Goal: Transaction & Acquisition: Purchase product/service

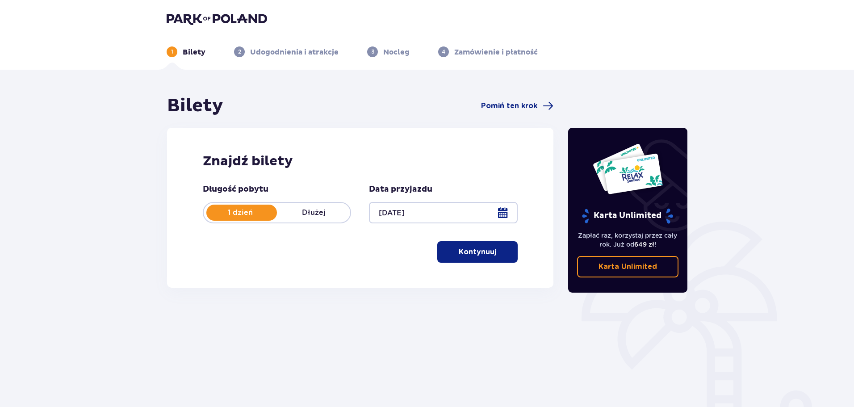
click at [489, 252] on button "Kontynuuj" at bounding box center [477, 251] width 80 height 21
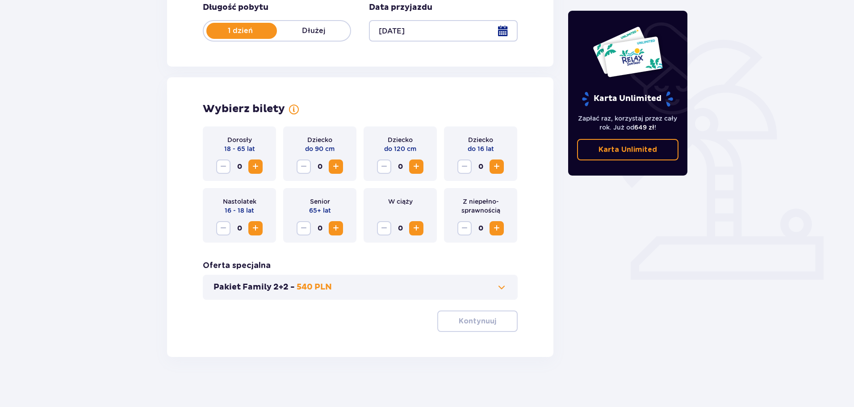
scroll to position [185, 0]
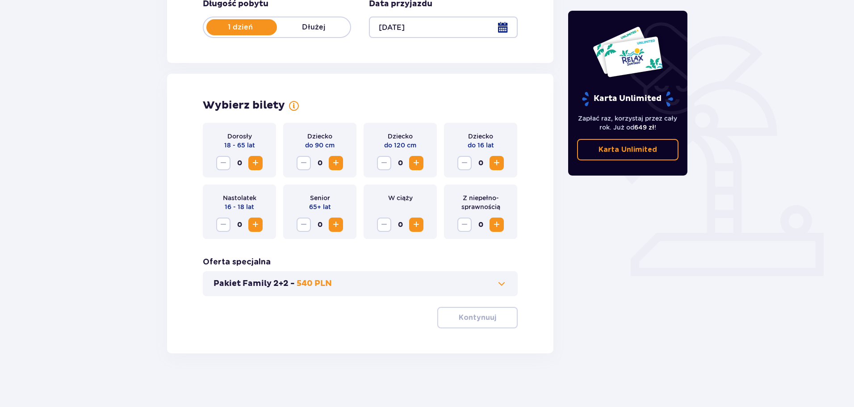
click at [257, 162] on span "Zwiększ" at bounding box center [255, 163] width 11 height 11
click at [257, 163] on span "Zwiększ" at bounding box center [255, 163] width 11 height 11
click at [472, 316] on p "Kontynuuj" at bounding box center [476, 317] width 37 height 10
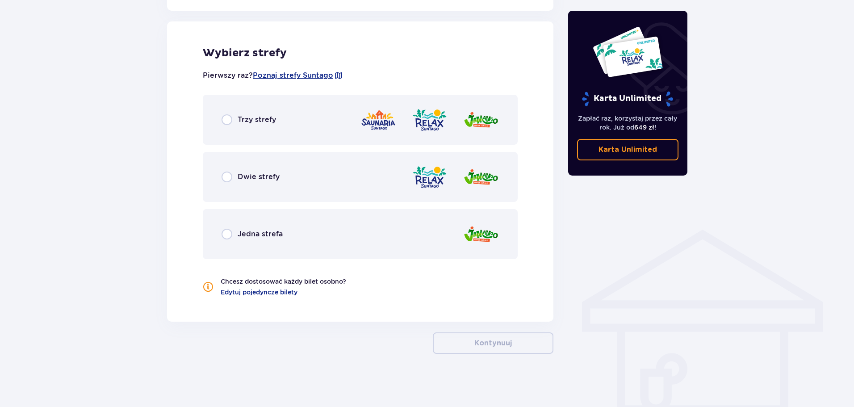
scroll to position [496, 0]
drag, startPoint x: 212, startPoint y: 82, endPoint x: 211, endPoint y: 102, distance: 20.6
drag, startPoint x: 325, startPoint y: 312, endPoint x: 339, endPoint y: 317, distance: 14.4
click at [339, 317] on div "Wybierz strefy Pierwszy raz? Poznaj strefy Suntago Trzy strefy Dwie strefy Jedn…" at bounding box center [360, 171] width 386 height 300
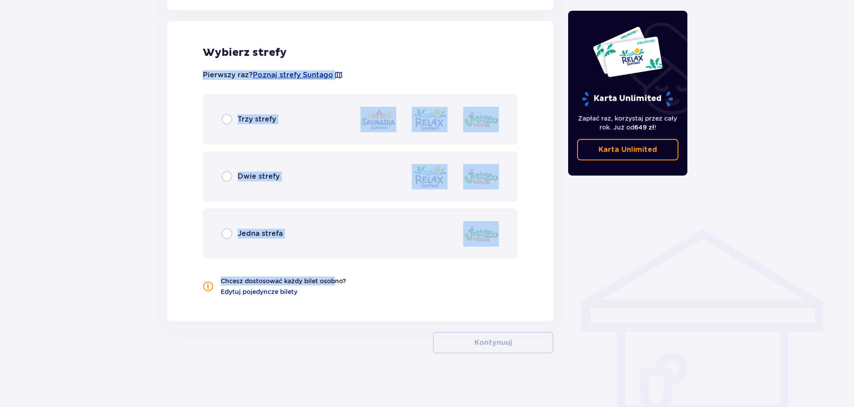
drag, startPoint x: 330, startPoint y: 300, endPoint x: 304, endPoint y: 29, distance: 272.2
click at [304, 29] on div "Wybierz strefy Pierwszy raz? Poznaj strefy Suntago Trzy strefy Dwie strefy Jedn…" at bounding box center [360, 171] width 386 height 300
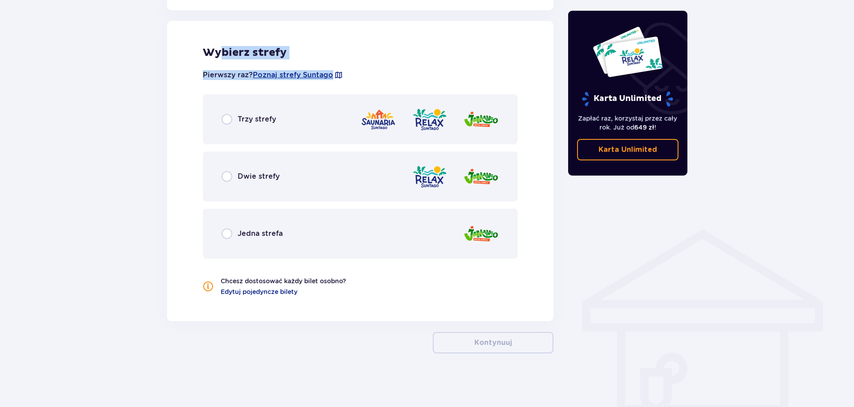
drag, startPoint x: 338, startPoint y: 53, endPoint x: 415, endPoint y: 62, distance: 76.9
click at [415, 62] on div "Wybierz strefy Pierwszy raz? Poznaj strefy Suntago Trzy strefy Dwie strefy Jedn…" at bounding box center [360, 171] width 386 height 300
click at [415, 62] on div "Pierwszy raz? Poznaj strefy Suntago Trzy strefy Dwie strefy Jedna strefa Chcesz…" at bounding box center [360, 177] width 315 height 237
click at [269, 233] on span "Jedna strefa" at bounding box center [259, 234] width 45 height 10
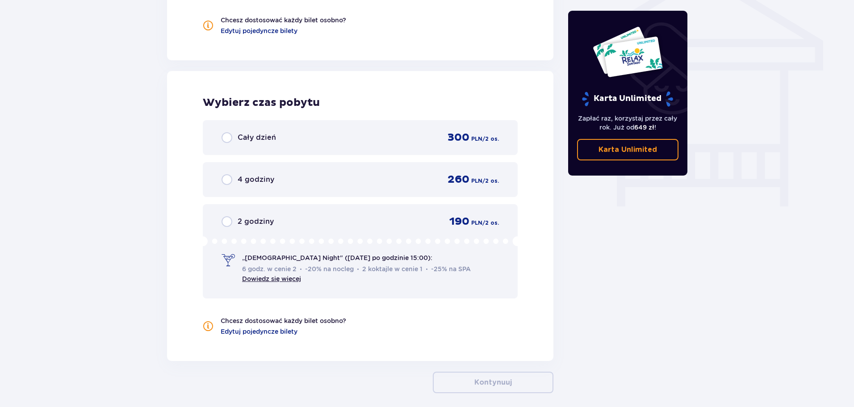
click at [251, 193] on div "Cały dzień 300 PLN / 2 os. 4 godziny 260 PLN / 2 os. 2 godziny 190 PLN / 2 os. …" at bounding box center [360, 209] width 315 height 178
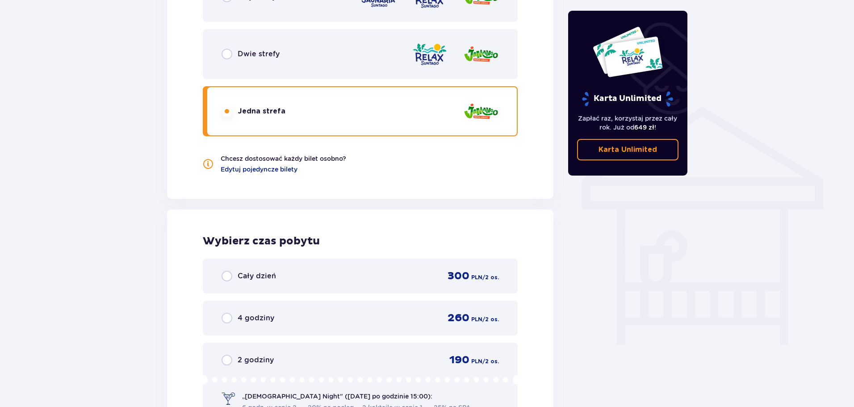
scroll to position [618, 0]
click at [263, 66] on div "Dwie strefy" at bounding box center [360, 54] width 315 height 50
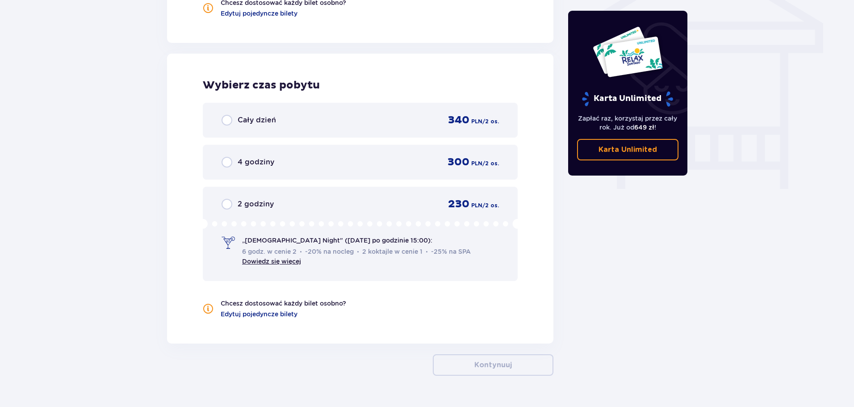
scroll to position [796, 0]
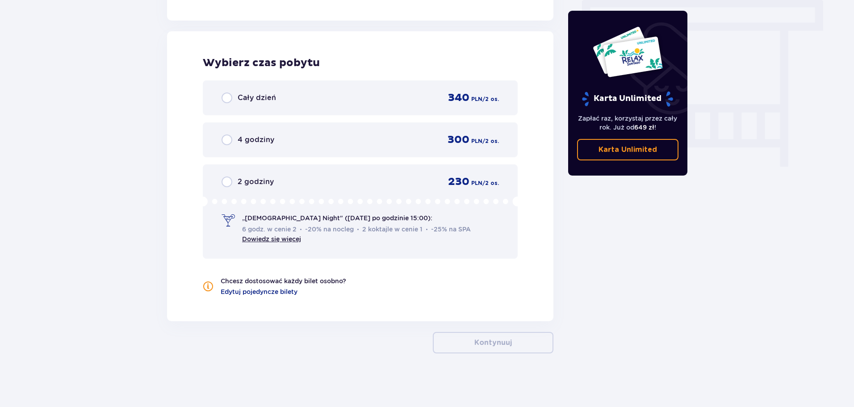
click at [362, 247] on div "2 godziny 230 PLN / 2 os. „Ladies Night" (czwartek po godzinie 15:00): 6 godz. …" at bounding box center [360, 211] width 315 height 94
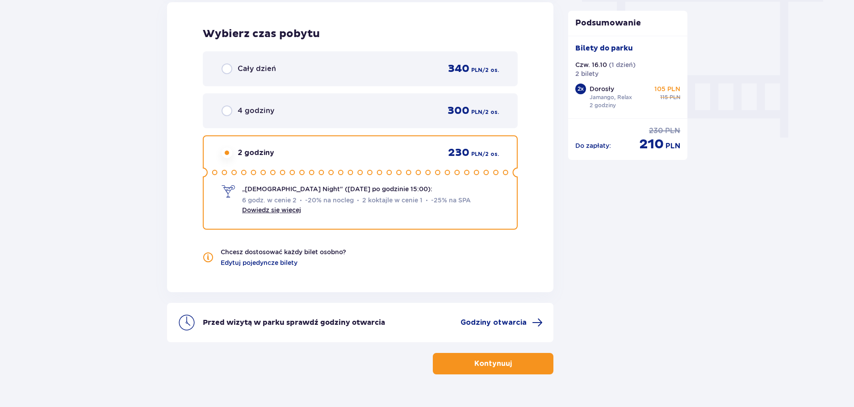
scroll to position [841, 0]
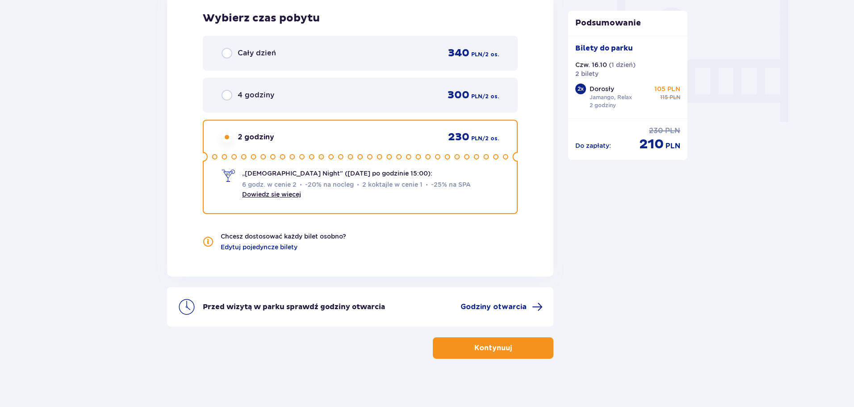
click at [243, 138] on span "2 godziny" at bounding box center [255, 137] width 37 height 10
click at [479, 152] on icon at bounding box center [360, 157] width 315 height 10
click at [520, 183] on div "Wybierz czas pobytu Cały dzień 340 PLN / 2 os. 4 godziny 300 PLN / 2 os. 2 godz…" at bounding box center [360, 132] width 386 height 290
drag, startPoint x: 634, startPoint y: 145, endPoint x: 701, endPoint y: 140, distance: 67.1
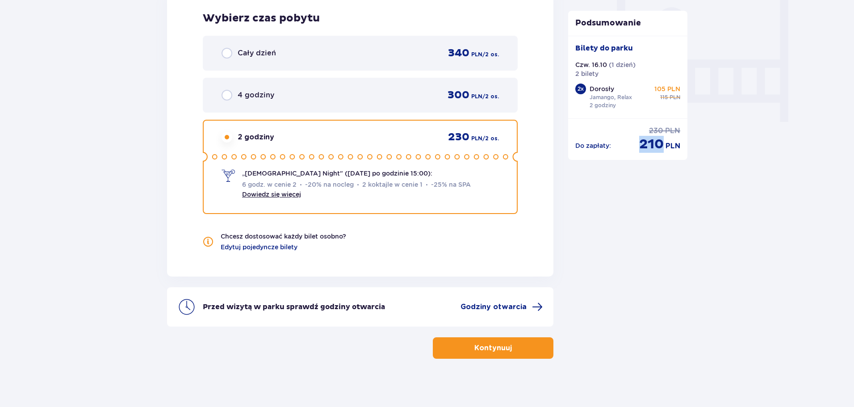
drag, startPoint x: 639, startPoint y: 82, endPoint x: 753, endPoint y: 94, distance: 114.0
drag, startPoint x: 614, startPoint y: 86, endPoint x: 704, endPoint y: 116, distance: 94.6
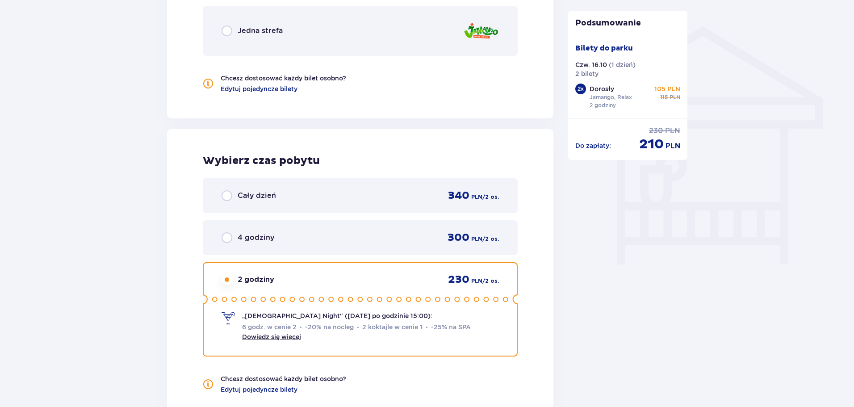
scroll to position [662, 0]
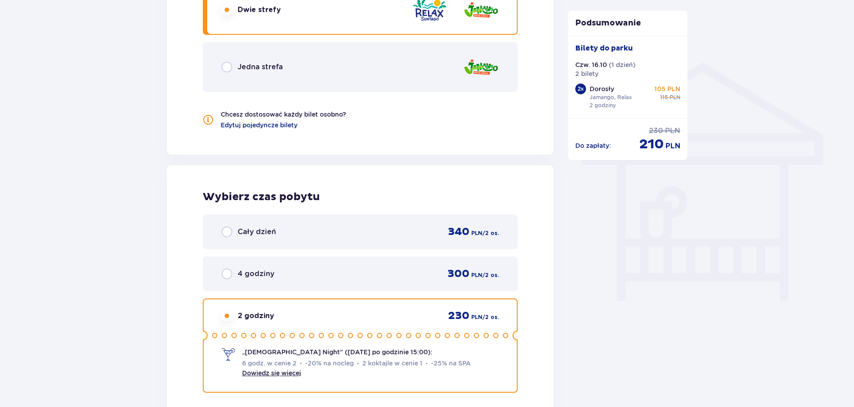
click at [300, 279] on div "4 godziny 300 PLN / 2 os." at bounding box center [359, 273] width 277 height 13
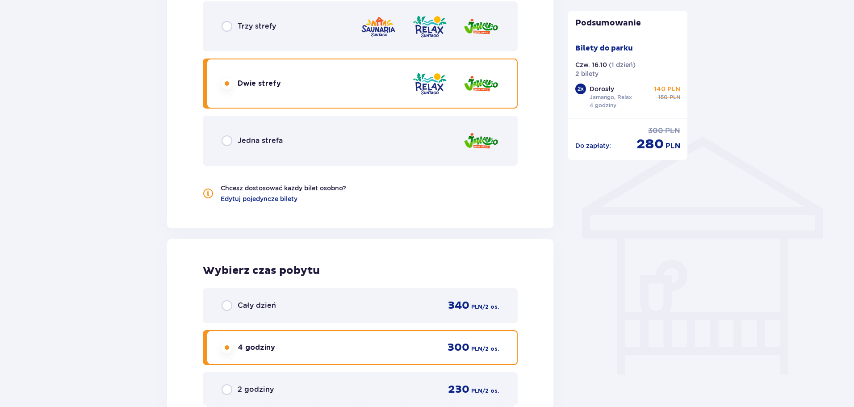
scroll to position [579, 0]
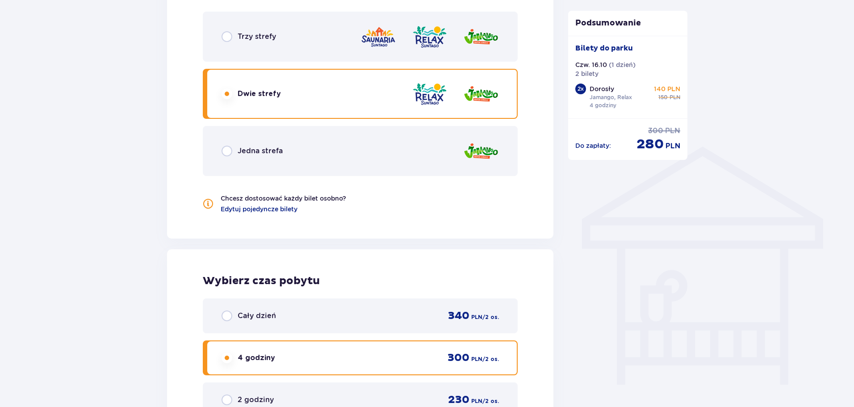
click at [344, 124] on div "Trzy strefy Dwie strefy Jedna strefa" at bounding box center [360, 94] width 315 height 164
click at [347, 146] on div "Jedna strefa" at bounding box center [360, 151] width 315 height 50
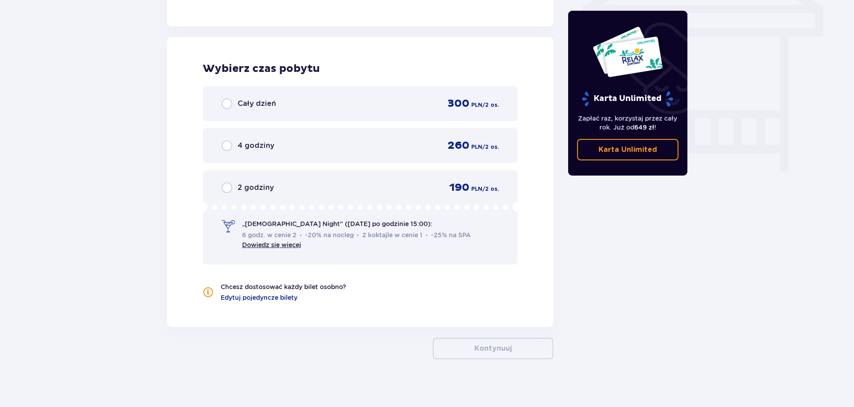
scroll to position [796, 0]
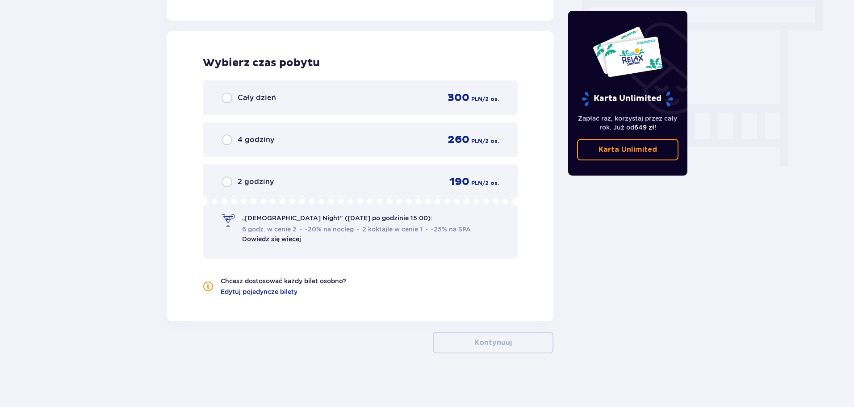
click at [237, 183] on div "2 godziny" at bounding box center [247, 181] width 52 height 11
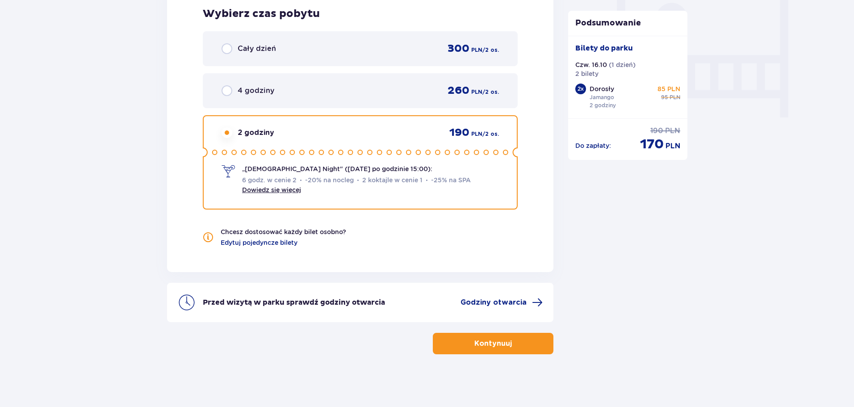
scroll to position [846, 0]
click at [329, 79] on div "4 godziny 260 PLN / 2 os." at bounding box center [360, 89] width 315 height 35
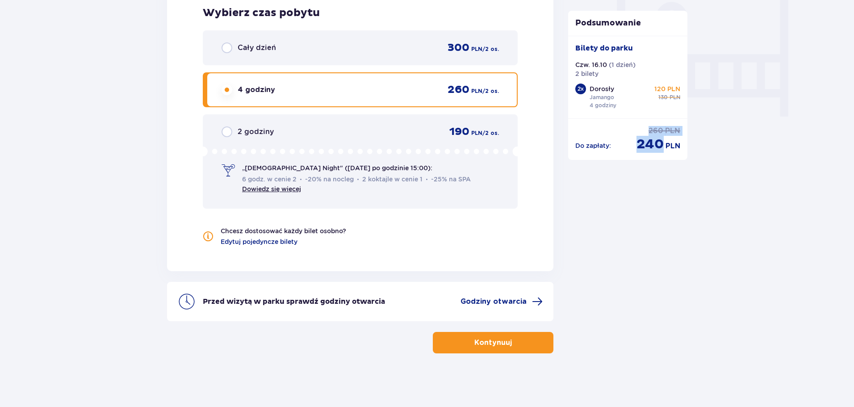
drag, startPoint x: 616, startPoint y: 150, endPoint x: 665, endPoint y: 173, distance: 54.5
drag, startPoint x: 611, startPoint y: 91, endPoint x: 788, endPoint y: 101, distance: 178.0
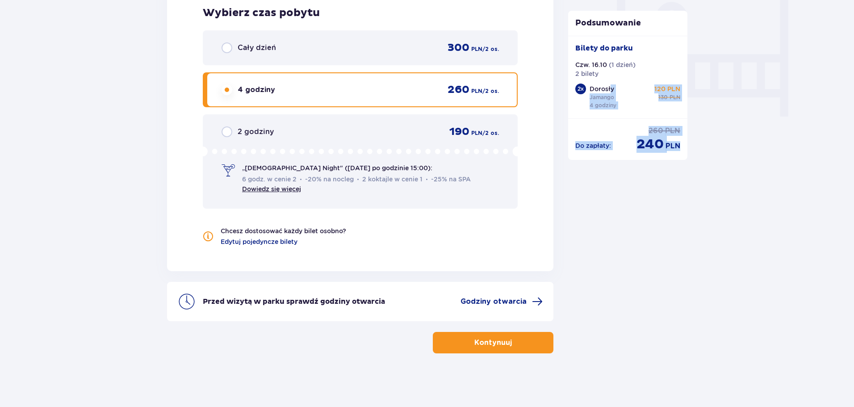
drag, startPoint x: 649, startPoint y: 88, endPoint x: 806, endPoint y: 108, distance: 158.9
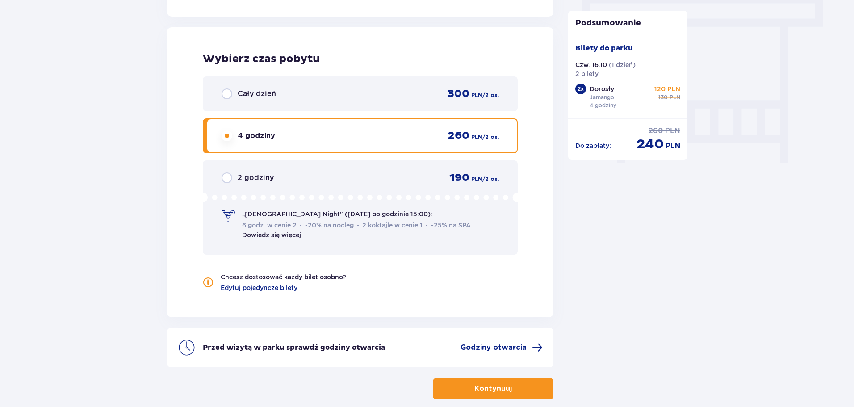
scroll to position [668, 0]
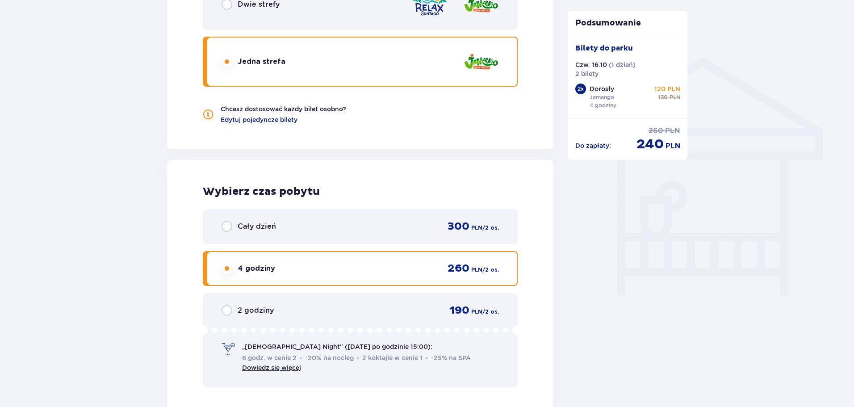
drag, startPoint x: 713, startPoint y: 75, endPoint x: 719, endPoint y: 169, distance: 94.4
drag, startPoint x: 650, startPoint y: 91, endPoint x: 697, endPoint y: 91, distance: 46.9
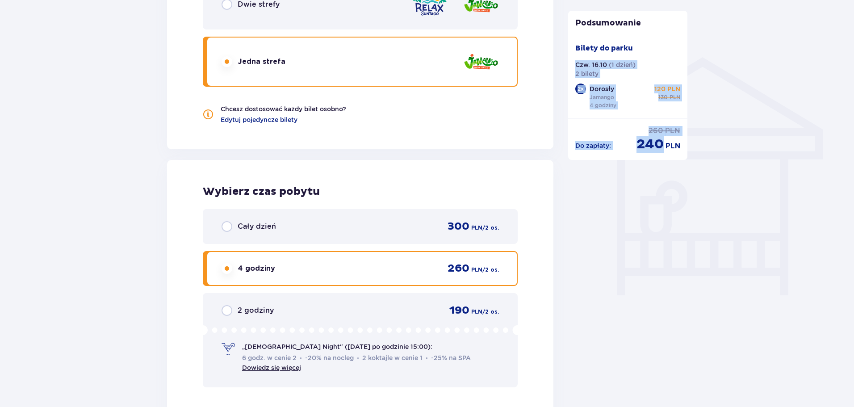
drag, startPoint x: 697, startPoint y: 91, endPoint x: 670, endPoint y: 59, distance: 41.8
click at [670, 60] on div "Bilety do parku" at bounding box center [627, 51] width 105 height 17
drag, startPoint x: 670, startPoint y: 60, endPoint x: 679, endPoint y: 117, distance: 56.9
click at [679, 117] on div "Bilety do parku Czw. 16.10 ( 1 dzień ) 2 bilety 2 x Dorosły Jamango 4 godziny 1…" at bounding box center [628, 77] width 120 height 83
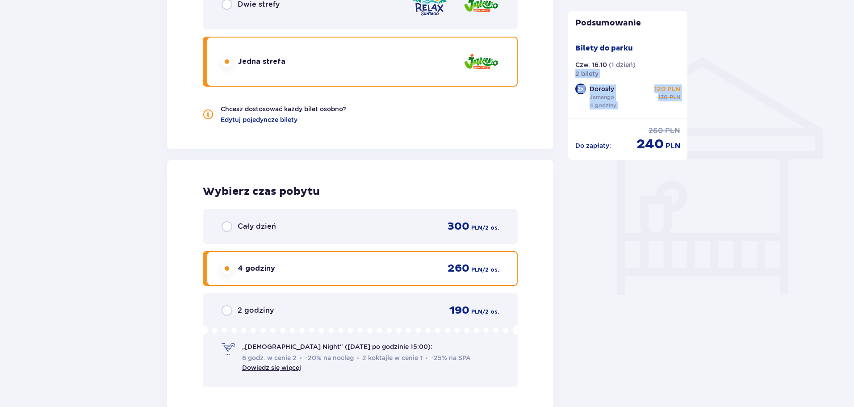
click at [679, 117] on div "Bilety do parku Czw. 16.10 ( 1 dzień ) 2 bilety 2 x Dorosły Jamango 4 godziny 1…" at bounding box center [628, 77] width 120 height 83
drag, startPoint x: 679, startPoint y: 117, endPoint x: 685, endPoint y: 71, distance: 46.0
click at [685, 71] on div "Bilety do parku Czw. 16.10 ( 1 dzień ) 2 bilety 2 x Dorosły Jamango 4 godziny 1…" at bounding box center [628, 77] width 120 height 83
drag, startPoint x: 685, startPoint y: 71, endPoint x: 684, endPoint y: 107, distance: 36.2
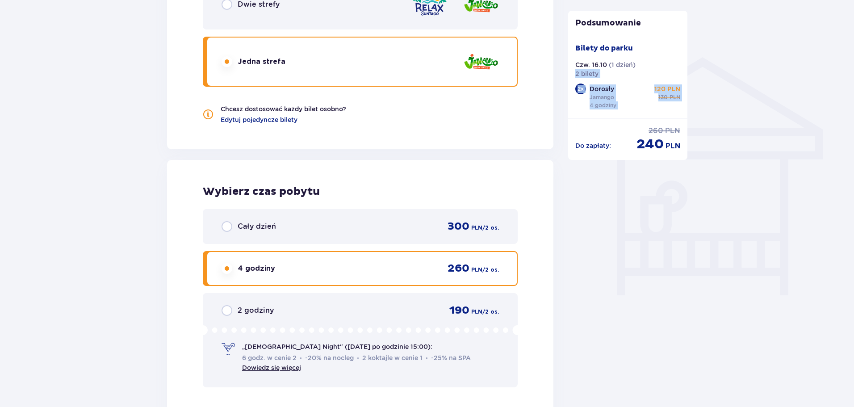
click at [684, 107] on div "Bilety do parku Czw. 16.10 ( 1 dzień ) 2 bilety 2 x Dorosły Jamango 4 godziny 1…" at bounding box center [628, 77] width 120 height 83
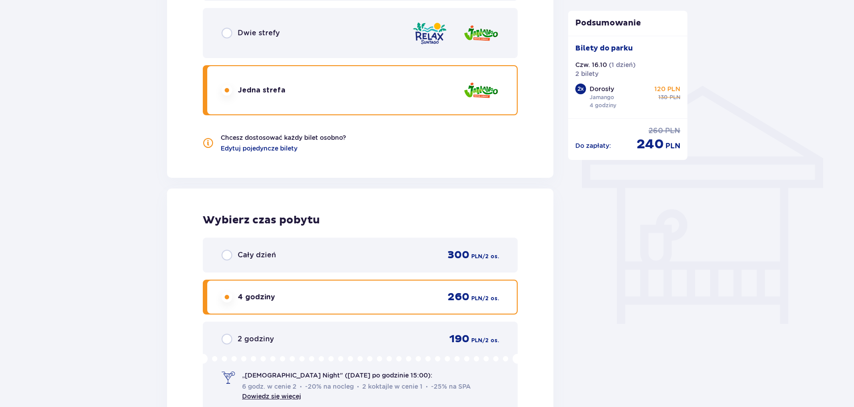
drag, startPoint x: 774, startPoint y: 319, endPoint x: 782, endPoint y: 202, distance: 116.8
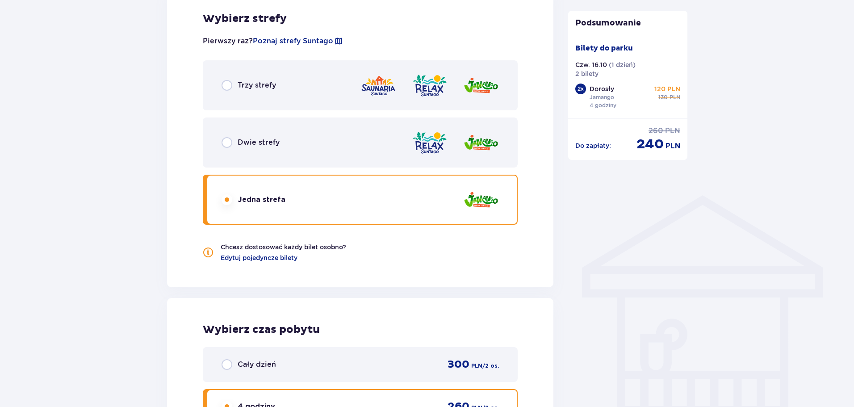
scroll to position [745, 0]
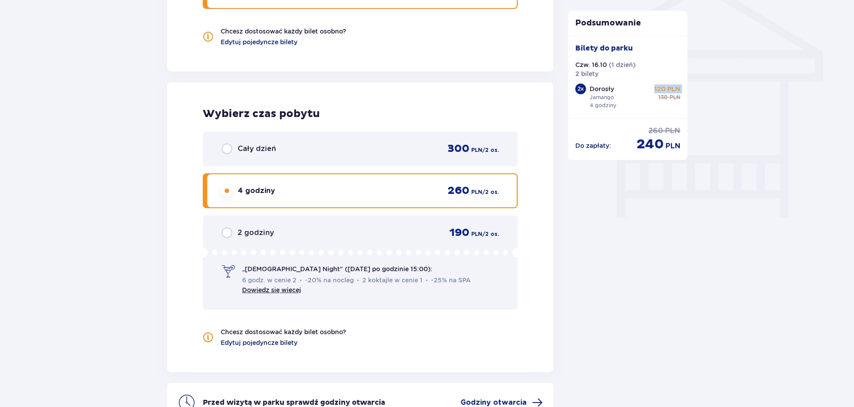
drag, startPoint x: 647, startPoint y: 91, endPoint x: 658, endPoint y: 108, distance: 19.9
click at [658, 108] on div "Dorosły Jamango 4 godziny 120 PLN cena regularna 130 PLN" at bounding box center [634, 96] width 91 height 25
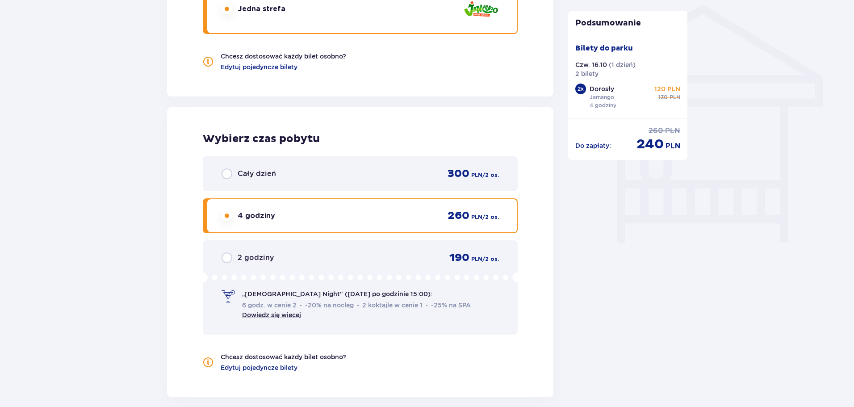
scroll to position [701, 0]
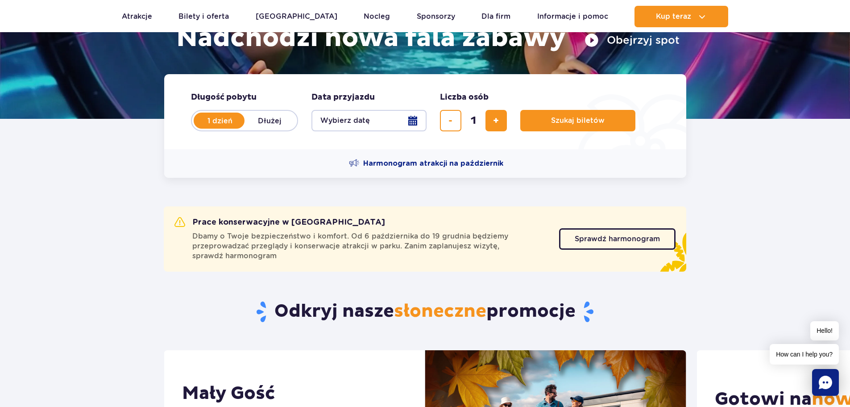
drag, startPoint x: 384, startPoint y: 179, endPoint x: 502, endPoint y: 96, distance: 144.1
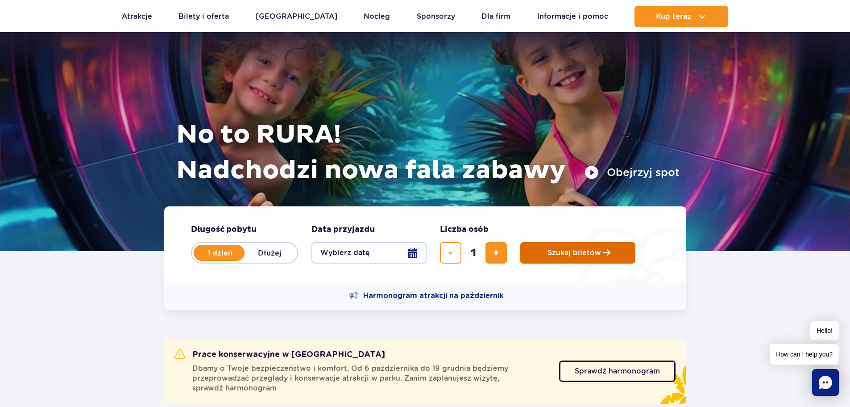
click at [576, 245] on button "Szukaj biletów" at bounding box center [577, 252] width 115 height 21
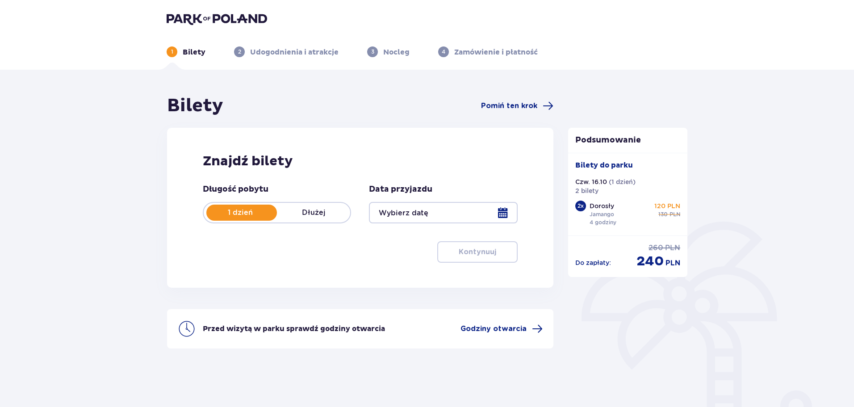
type input "16.10.25"
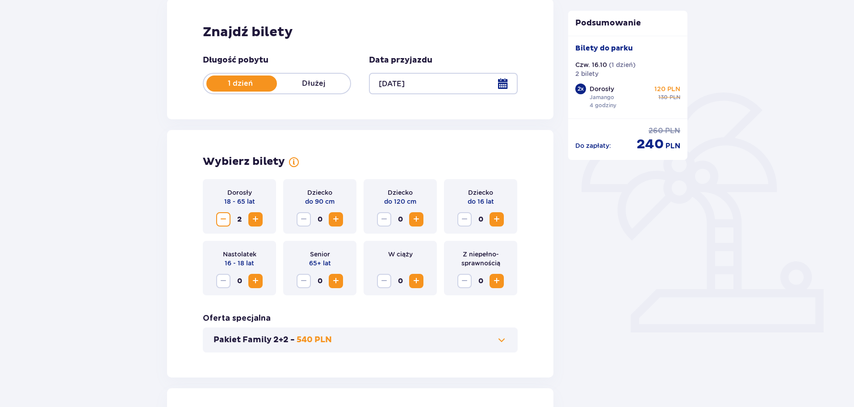
scroll to position [134, 0]
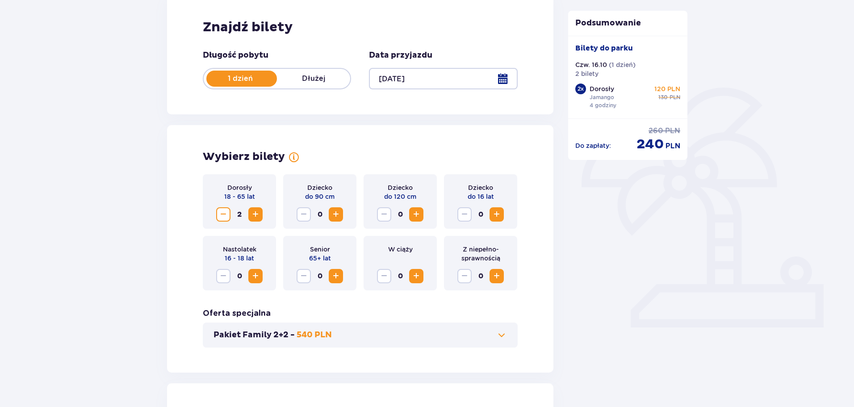
click at [259, 214] on span "Zwiększ" at bounding box center [255, 214] width 11 height 11
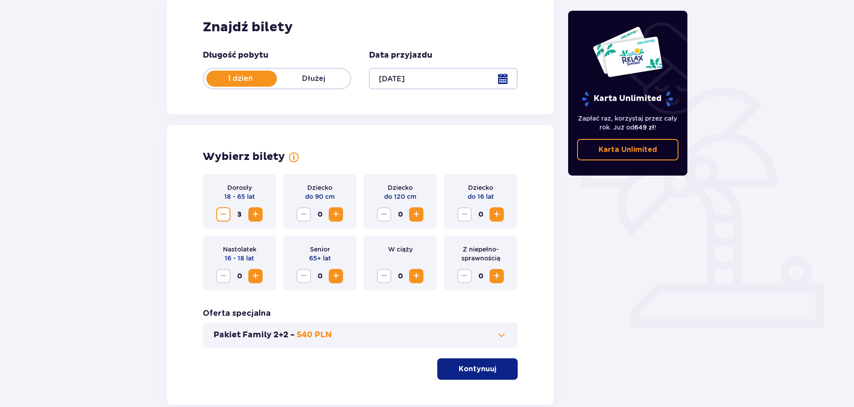
click at [229, 212] on button "Zmniejsz" at bounding box center [223, 214] width 14 height 14
click at [504, 366] on button "Kontynuuj" at bounding box center [477, 368] width 80 height 21
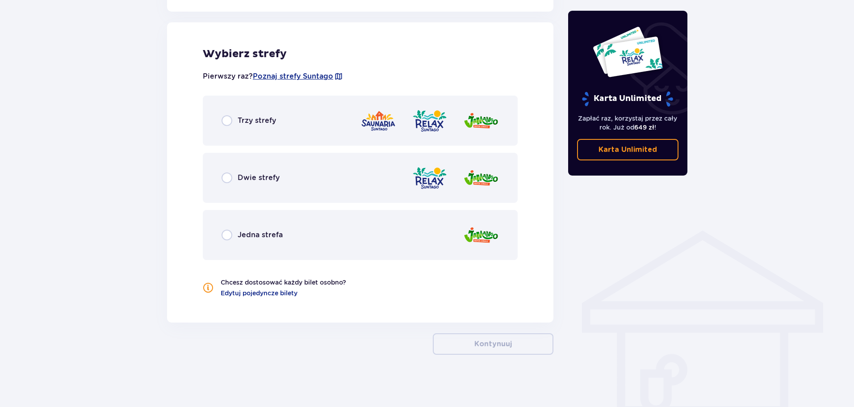
scroll to position [495, 0]
click at [244, 237] on span "Jedna strefa" at bounding box center [259, 234] width 45 height 10
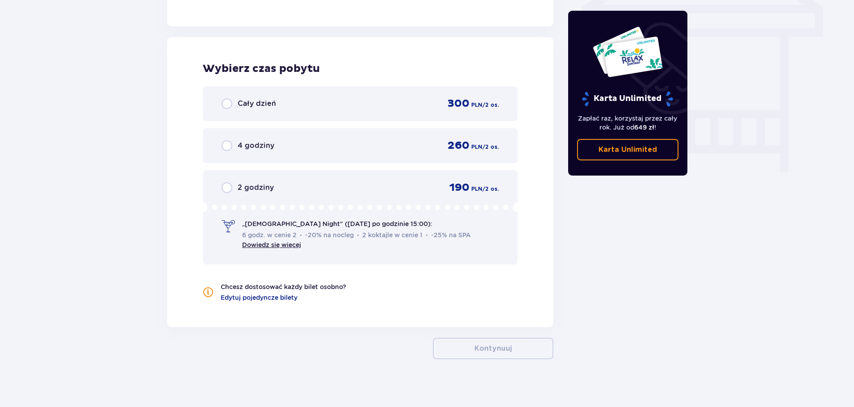
scroll to position [796, 0]
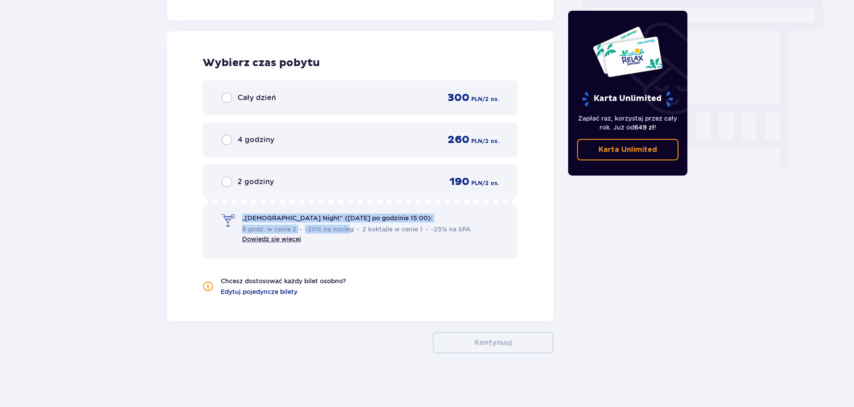
drag, startPoint x: 317, startPoint y: 224, endPoint x: 350, endPoint y: 227, distance: 33.2
click at [350, 227] on div "„Ladies Night" (czwartek po godzinie 15:00): 6 godz. w cenie 2 -20% na nocleg 2…" at bounding box center [358, 228] width 232 height 30
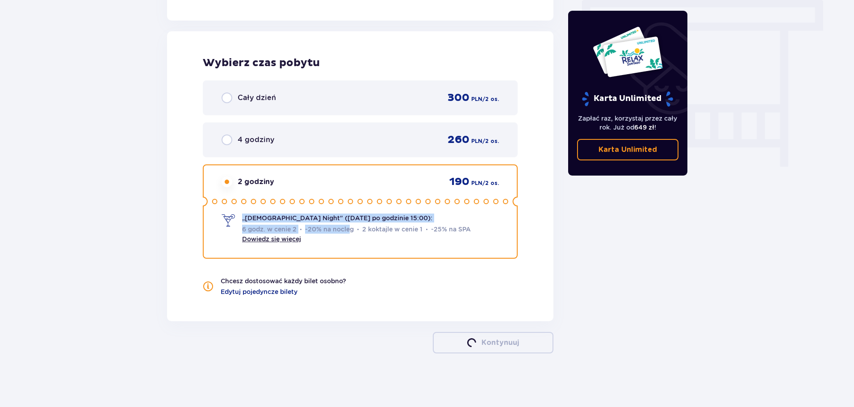
click at [350, 227] on span "-20% na nocleg" at bounding box center [327, 229] width 54 height 9
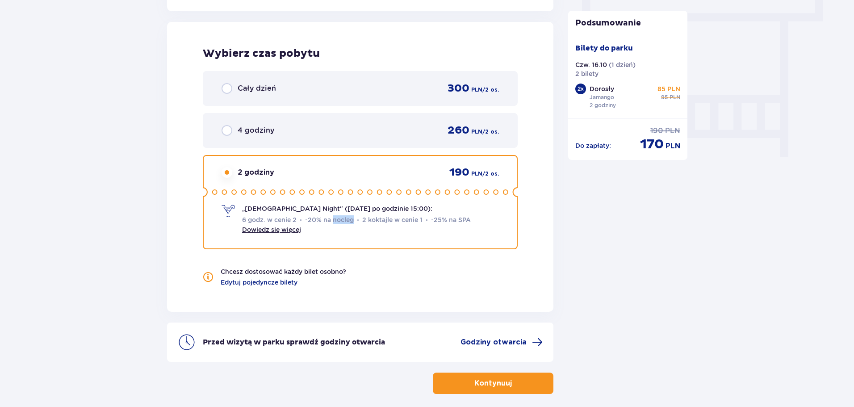
click at [350, 227] on div "2 godziny 190 PLN / 2 os. „Ladies Night" (czwartek po godzinie 15:00): 6 godz. …" at bounding box center [360, 202] width 315 height 94
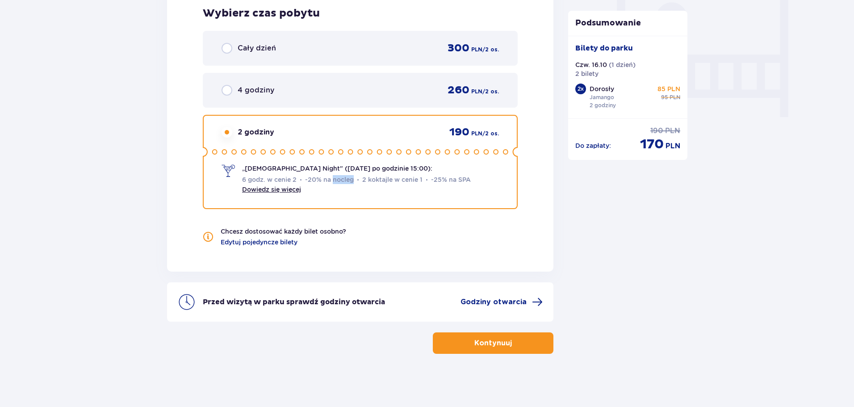
scroll to position [846, 0]
click at [350, 182] on span "-20% na nocleg" at bounding box center [327, 179] width 54 height 9
drag, startPoint x: 248, startPoint y: 174, endPoint x: 467, endPoint y: 187, distance: 219.1
click at [467, 187] on div "6 godz. w cenie 2 -20% na nocleg 2 koktajle w cenie 1 -25% na SPA Dowiedz się w…" at bounding box center [358, 183] width 232 height 19
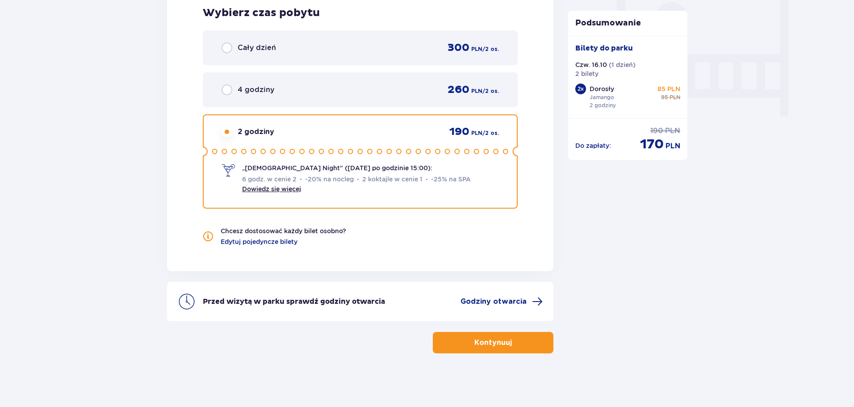
click at [295, 192] on span "Dowiedz się więcej" at bounding box center [271, 188] width 59 height 9
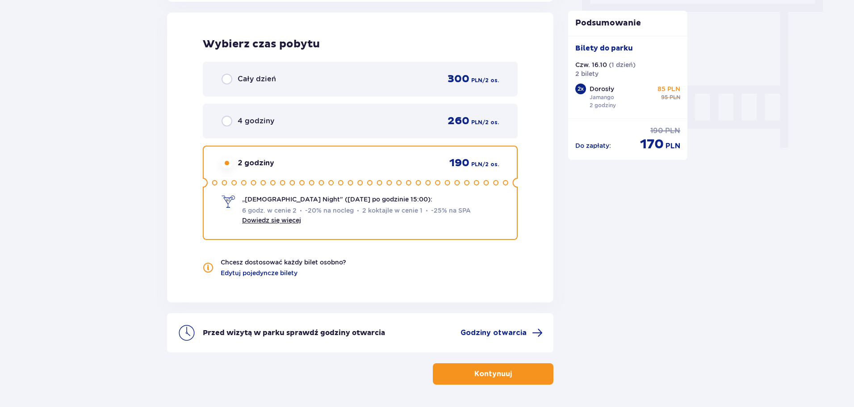
scroll to position [0, 0]
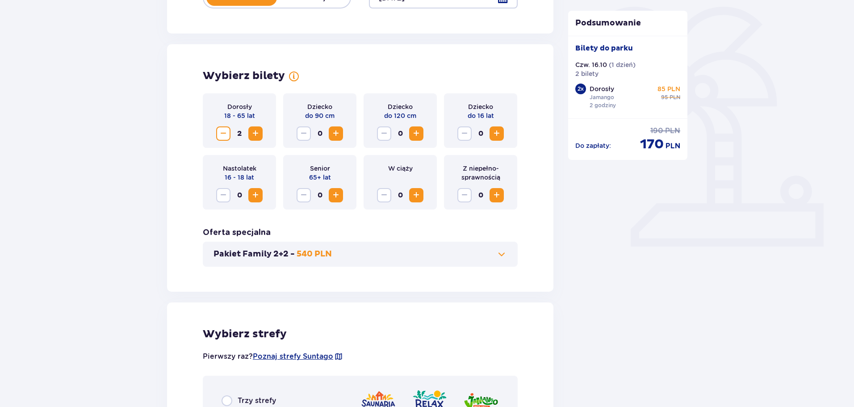
drag, startPoint x: 217, startPoint y: 194, endPoint x: 229, endPoint y: -48, distance: 242.2
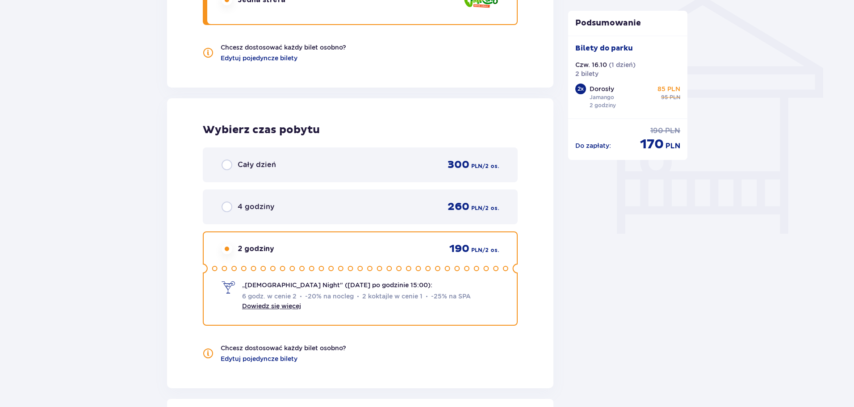
drag, startPoint x: 587, startPoint y: 134, endPoint x: 595, endPoint y: 204, distance: 70.0
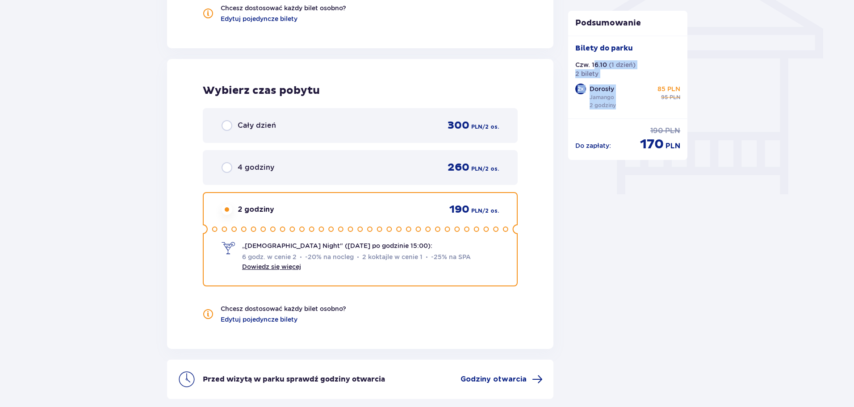
drag, startPoint x: 593, startPoint y: 61, endPoint x: 619, endPoint y: 112, distance: 56.5
click at [619, 112] on div "Bilety do parku Czw. 16.10 ( 1 dzień ) 2 bilety 2 x Dorosły Jamango 2 godziny 8…" at bounding box center [628, 77] width 120 height 83
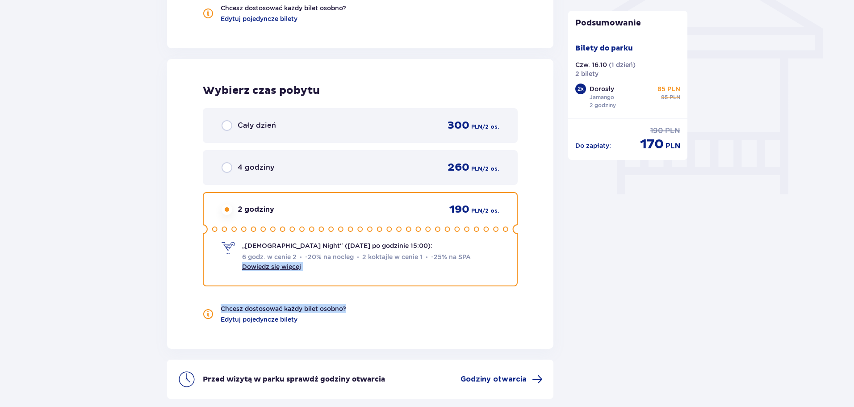
drag, startPoint x: 471, startPoint y: 264, endPoint x: 541, endPoint y: 300, distance: 78.1
click at [541, 300] on div "Wybierz czas pobytu Cały dzień 300 PLN / 2 os. 4 godziny 260 PLN / 2 os. 2 godz…" at bounding box center [360, 204] width 386 height 290
click at [260, 261] on span "6 godz. w cenie 2" at bounding box center [269, 256] width 54 height 9
click at [265, 269] on link "Dowiedz się więcej" at bounding box center [271, 266] width 59 height 7
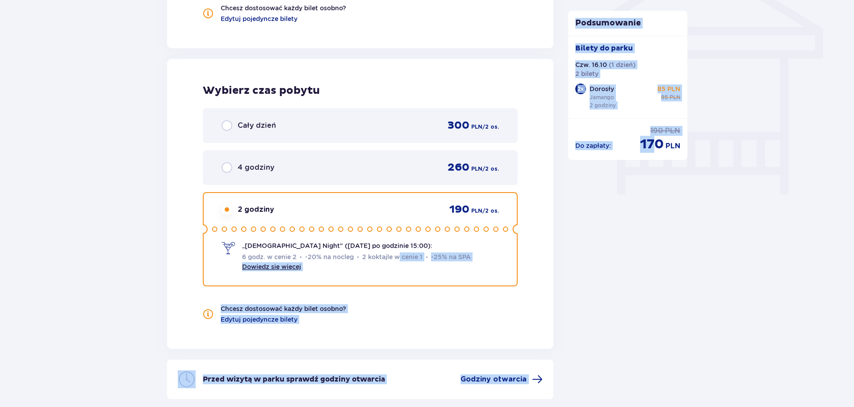
drag, startPoint x: 401, startPoint y: 256, endPoint x: 687, endPoint y: 290, distance: 287.7
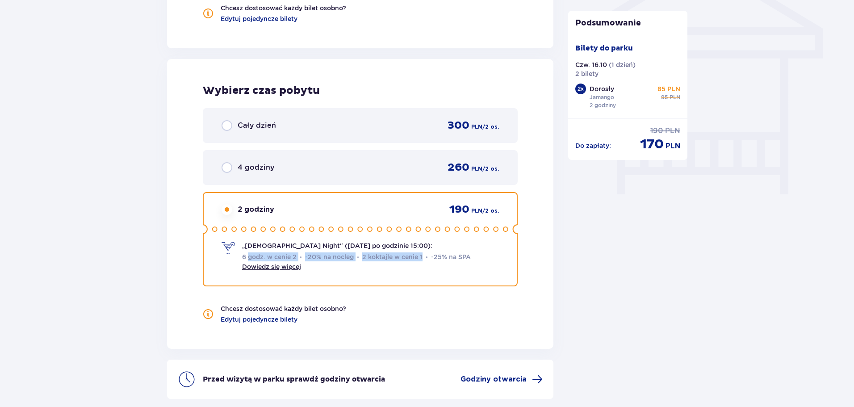
drag, startPoint x: 250, startPoint y: 253, endPoint x: 375, endPoint y: 282, distance: 128.3
click at [375, 282] on div "2 godziny 190 PLN / 2 os. „Ladies Night" (czwartek po godzinie 15:00): 6 godz. …" at bounding box center [360, 239] width 315 height 94
drag, startPoint x: 248, startPoint y: 245, endPoint x: 414, endPoint y: 244, distance: 166.5
click at [414, 244] on div "„Ladies Night" (czwartek po godzinie 15:00): 6 godz. w cenie 2 -20% na nocleg 2…" at bounding box center [358, 256] width 232 height 30
click at [339, 245] on span "„Ladies Night" (czwartek po godzinie 15:00):" at bounding box center [337, 245] width 190 height 9
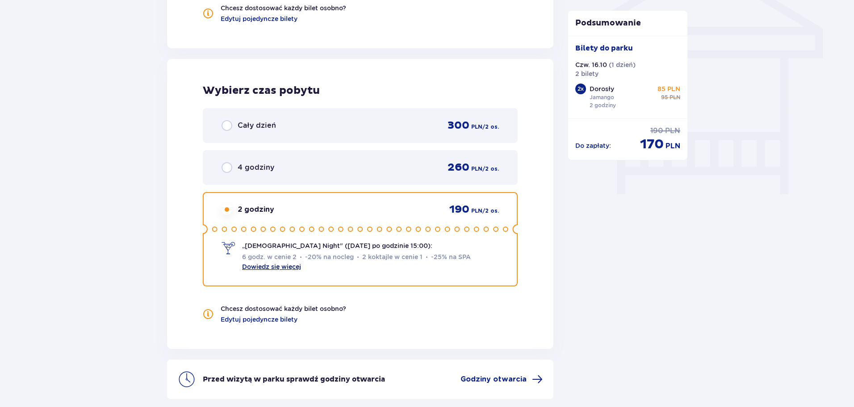
click at [292, 269] on link "Dowiedz się więcej" at bounding box center [271, 266] width 59 height 7
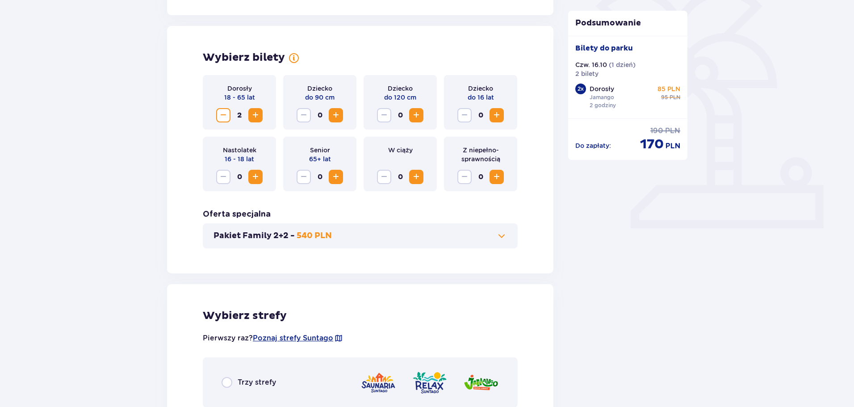
click at [229, 117] on button "Zmniejsz" at bounding box center [223, 115] width 14 height 14
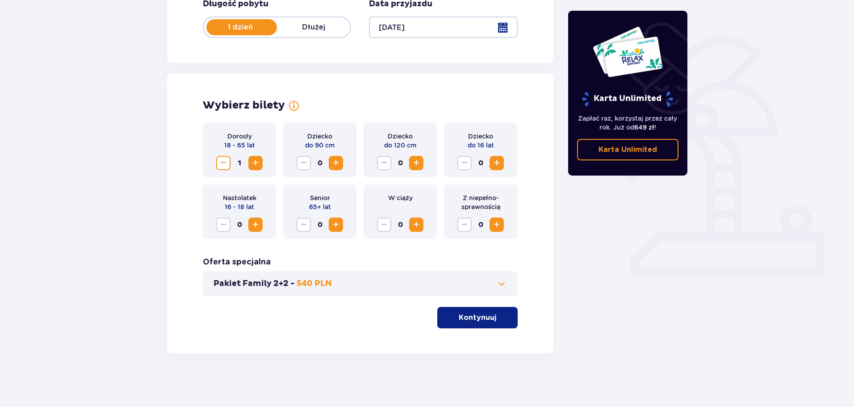
click at [479, 317] on p "Kontynuuj" at bounding box center [476, 317] width 37 height 10
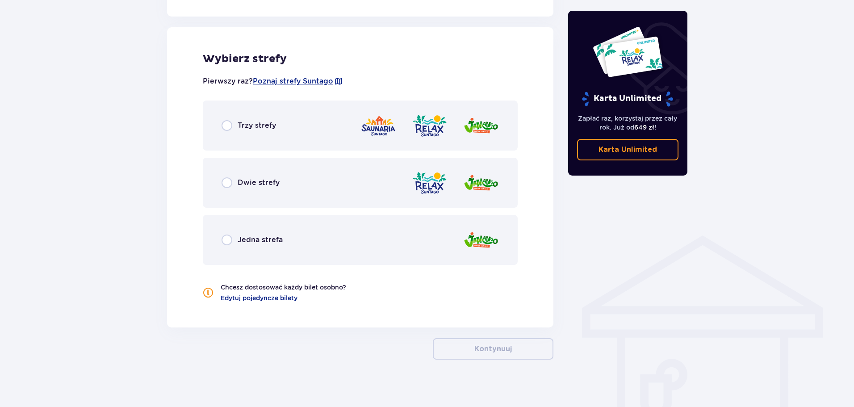
scroll to position [495, 0]
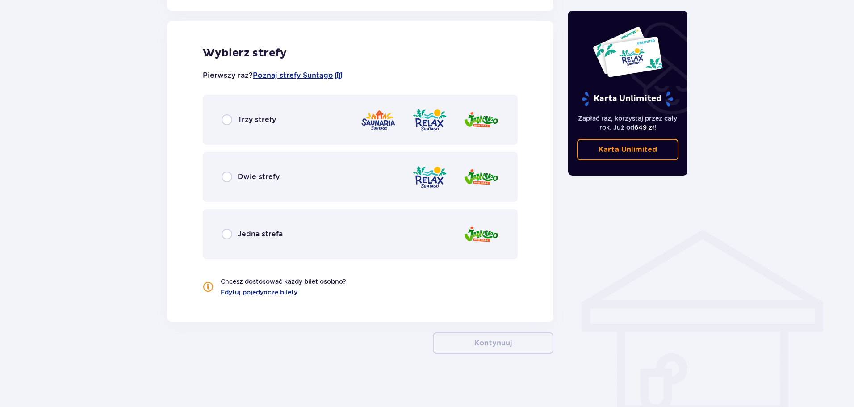
drag, startPoint x: 352, startPoint y: 235, endPoint x: 341, endPoint y: 262, distance: 29.6
click at [349, 239] on div "Jedna strefa" at bounding box center [360, 234] width 315 height 50
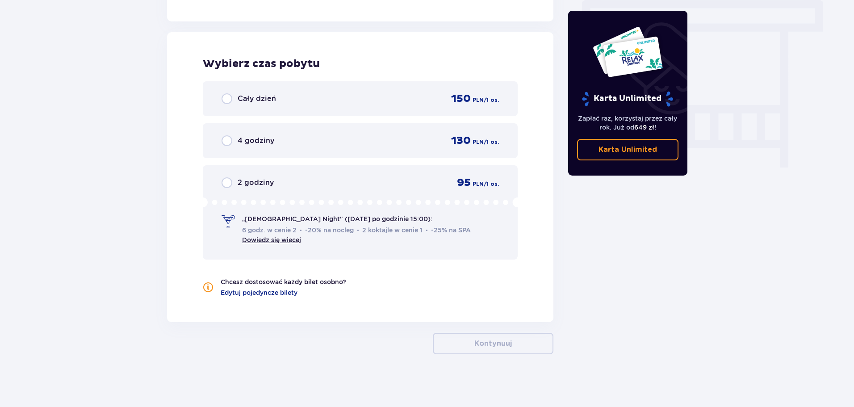
scroll to position [796, 0]
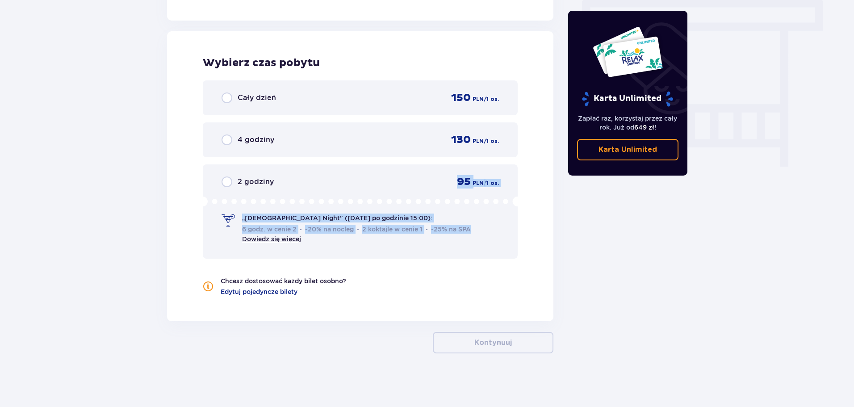
drag, startPoint x: 474, startPoint y: 188, endPoint x: 493, endPoint y: 229, distance: 45.3
click at [493, 228] on div "2 godziny 95 PLN / 1 os. „Ladies Night" (czwartek po godzinie 15:00): 6 godz. w…" at bounding box center [360, 211] width 315 height 94
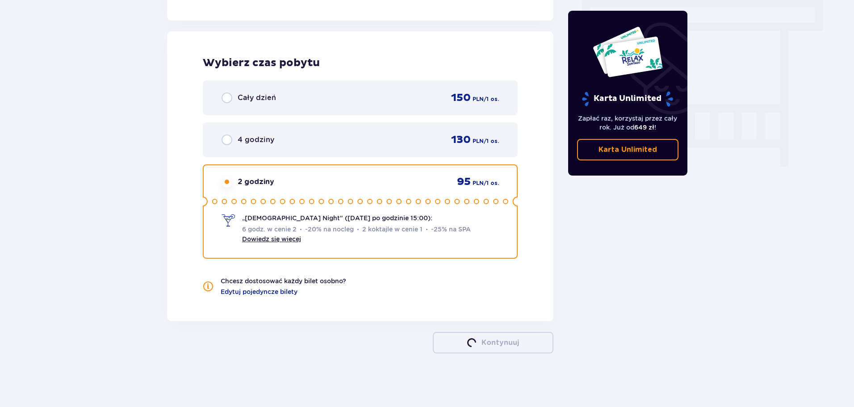
click at [493, 229] on div "„Ladies Night" (czwartek po godzinie 15:00): 6 godz. w cenie 2 -20% na nocleg 2…" at bounding box center [359, 219] width 277 height 47
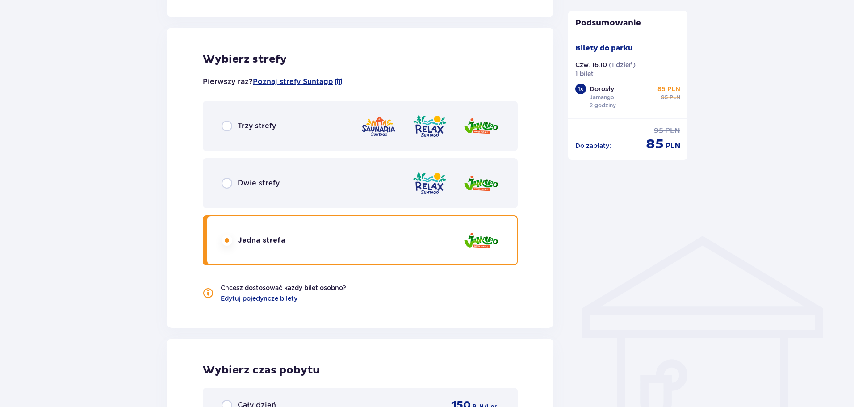
scroll to position [534, 0]
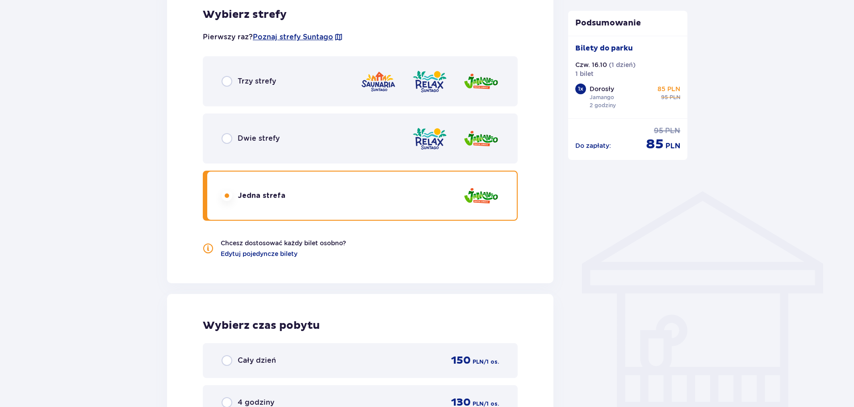
click at [315, 148] on div "Dwie strefy" at bounding box center [360, 138] width 315 height 50
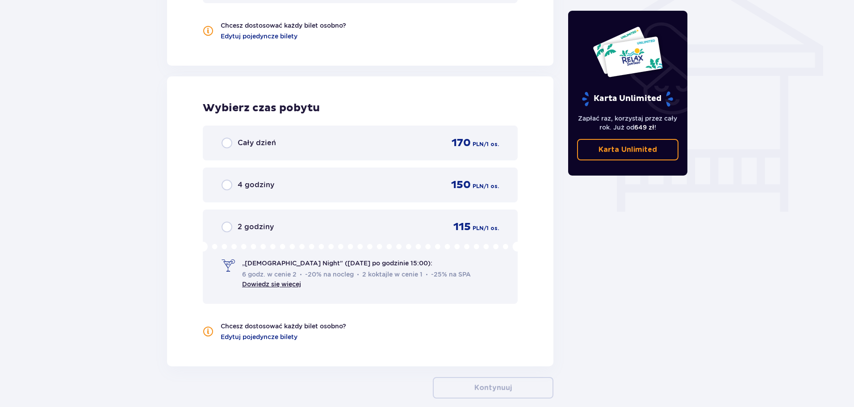
scroll to position [752, 0]
drag, startPoint x: 183, startPoint y: 331, endPoint x: 323, endPoint y: 342, distance: 140.2
click at [323, 342] on div "Wybierz czas pobytu Cały dzień 170 PLN / 1 os. 4 godziny 150 PLN / 1 os. 2 godz…" at bounding box center [360, 221] width 386 height 290
drag, startPoint x: 323, startPoint y: 342, endPoint x: 373, endPoint y: 356, distance: 51.4
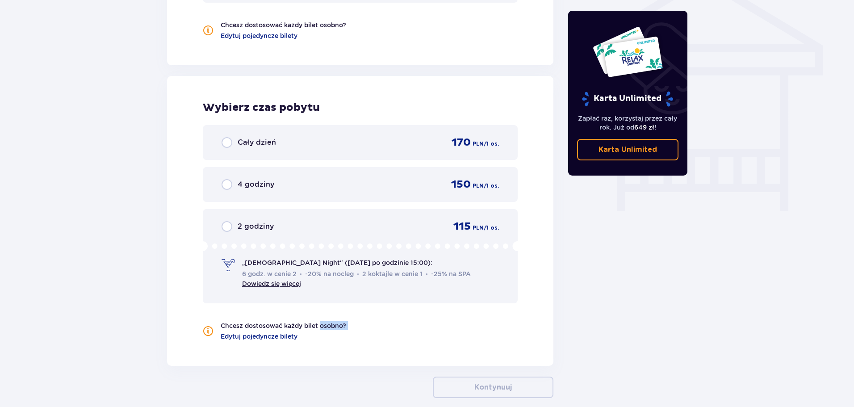
click at [373, 356] on div "Wybierz czas pobytu Cały dzień 170 PLN / 1 os. 4 godziny 150 PLN / 1 os. 2 godz…" at bounding box center [360, 221] width 386 height 290
drag, startPoint x: 373, startPoint y: 356, endPoint x: 334, endPoint y: 358, distance: 38.9
click at [372, 357] on div "Wybierz czas pobytu Cały dzień 170 PLN / 1 os. 4 godziny 150 PLN / 1 os. 2 godz…" at bounding box center [360, 221] width 386 height 290
click at [319, 344] on div "Wybierz czas pobytu Cały dzień 170 PLN / 1 os. 4 godziny 150 PLN / 1 os. 2 godz…" at bounding box center [360, 221] width 386 height 290
drag, startPoint x: 318, startPoint y: 336, endPoint x: 398, endPoint y: 349, distance: 81.4
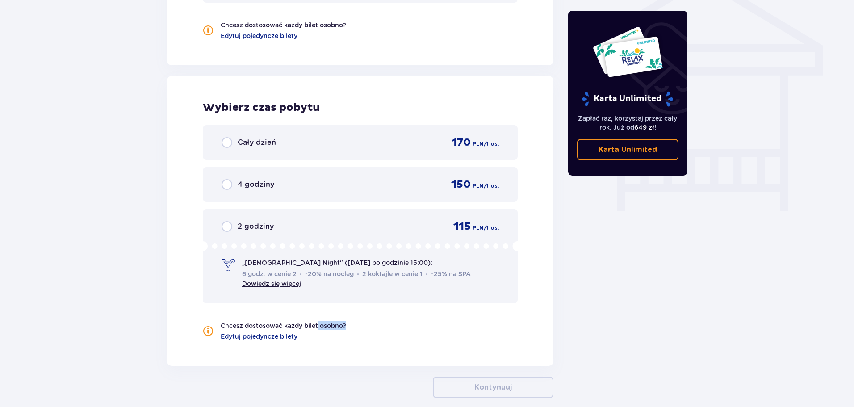
click at [398, 350] on div "Wybierz czas pobytu Cały dzień 170 PLN / 1 os. 4 godziny 150 PLN / 1 os. 2 godz…" at bounding box center [360, 221] width 386 height 290
click at [398, 348] on div "Wybierz czas pobytu Cały dzień 170 PLN / 1 os. 4 godziny 150 PLN / 1 os. 2 godz…" at bounding box center [360, 221] width 386 height 290
drag, startPoint x: 410, startPoint y: 314, endPoint x: 351, endPoint y: 350, distance: 69.1
click at [350, 350] on div "Wybierz czas pobytu Cały dzień 170 PLN / 1 os. 4 godziny 150 PLN / 1 os. 2 godz…" at bounding box center [360, 221] width 386 height 290
click at [351, 350] on div "Wybierz czas pobytu Cały dzień 170 PLN / 1 os. 4 godziny 150 PLN / 1 os. 2 godz…" at bounding box center [360, 221] width 386 height 290
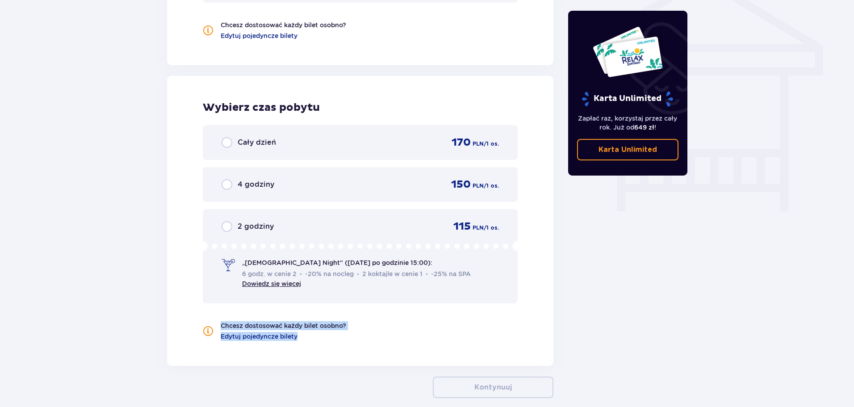
drag, startPoint x: 299, startPoint y: 339, endPoint x: 187, endPoint y: 315, distance: 114.2
click at [187, 315] on div "Wybierz czas pobytu Cały dzień 170 PLN / 1 os. 4 godziny 150 PLN / 1 os. 2 godz…" at bounding box center [360, 221] width 386 height 290
click at [464, 364] on div "Wybierz czas pobytu Cały dzień 170 PLN / 1 os. 4 godziny 150 PLN / 1 os. 2 godz…" at bounding box center [360, 221] width 386 height 290
click at [343, 341] on div "Wybierz czas pobytu Cały dzień 170 PLN / 1 os. 4 godziny 150 PLN / 1 os. 2 godz…" at bounding box center [360, 221] width 386 height 290
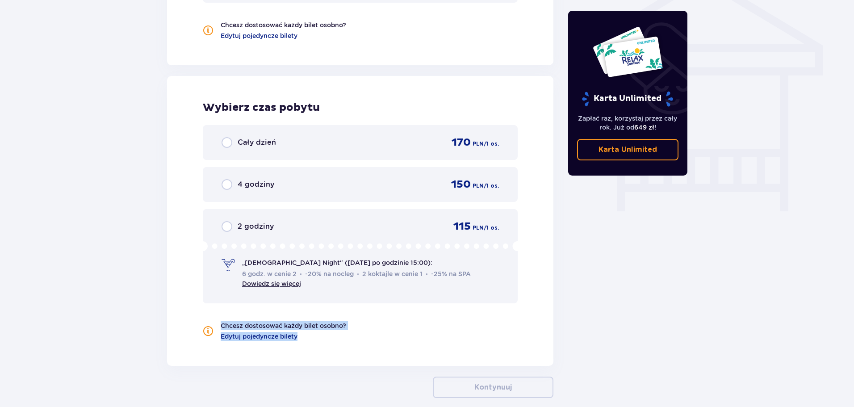
drag, startPoint x: 297, startPoint y: 339, endPoint x: 210, endPoint y: 329, distance: 88.0
click at [210, 329] on div "Chcesz dostosować każdy bilet osobno? Edytuj pojedyncze bilety" at bounding box center [274, 331] width 143 height 20
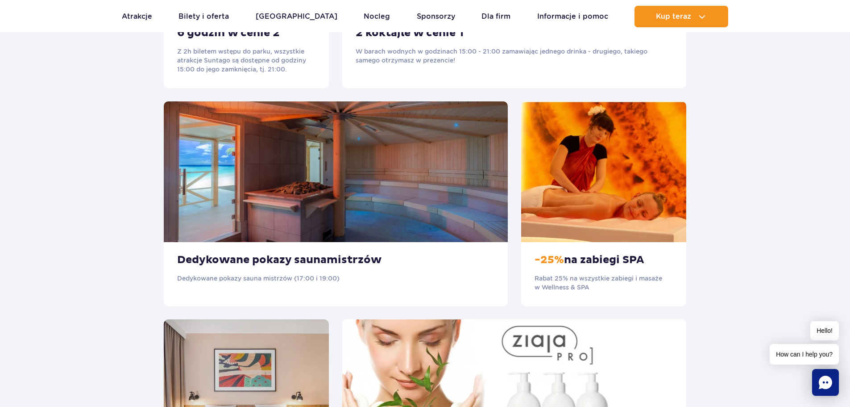
scroll to position [446, 0]
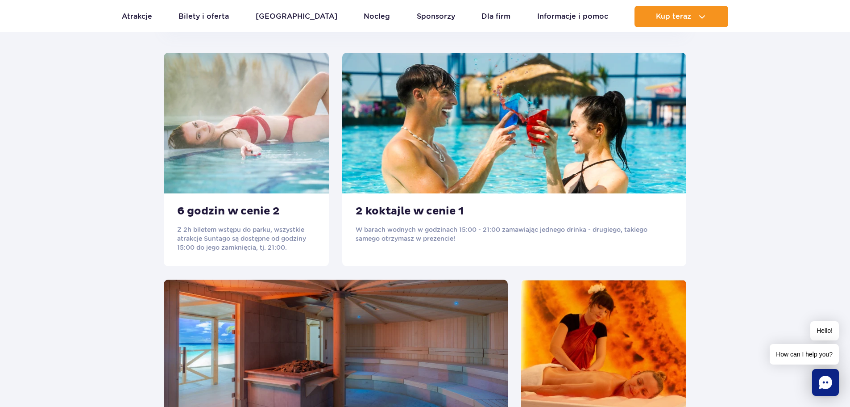
click at [278, 153] on img at bounding box center [246, 123] width 165 height 141
drag, startPoint x: 198, startPoint y: 238, endPoint x: 264, endPoint y: 254, distance: 68.2
click at [237, 253] on div "6 godzin w cenie 2 Z 2h biletem wstępu do parku, wszystkie atrakcje Suntago są …" at bounding box center [246, 229] width 165 height 73
click at [264, 254] on div "6 godzin w cenie 2 Z 2h biletem wstępu do parku, wszystkie atrakcje Suntago są …" at bounding box center [246, 229] width 165 height 73
drag, startPoint x: 193, startPoint y: 241, endPoint x: 259, endPoint y: 239, distance: 65.7
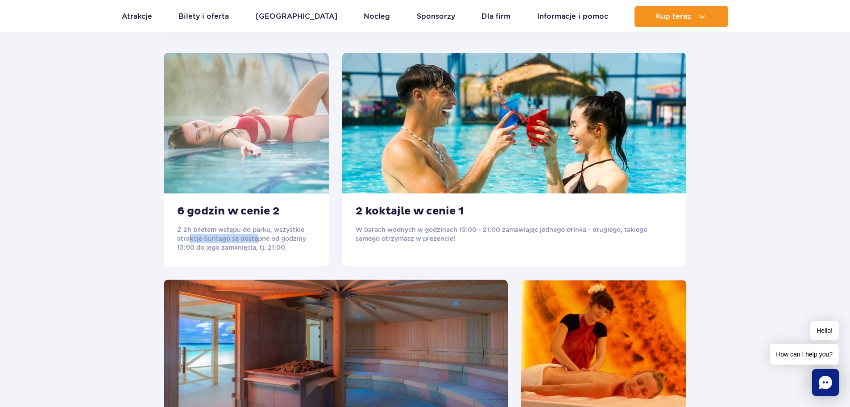
click at [259, 239] on p "Z 2h biletem wstępu do parku, wszystkie atrakcje Suntago są dostępne od godziny…" at bounding box center [246, 238] width 138 height 27
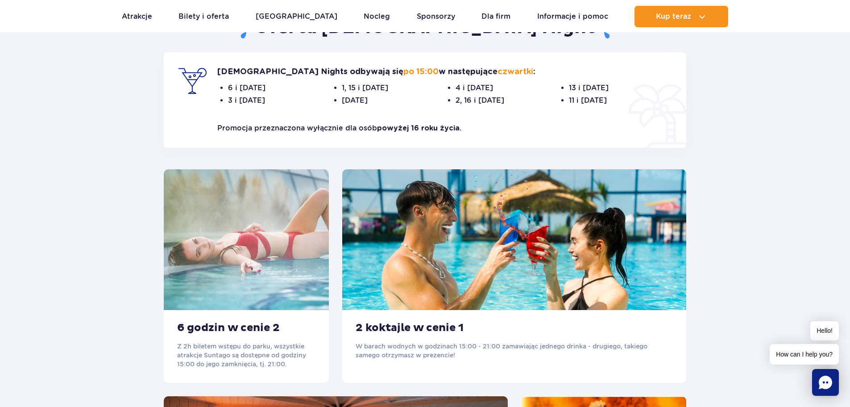
scroll to position [312, 0]
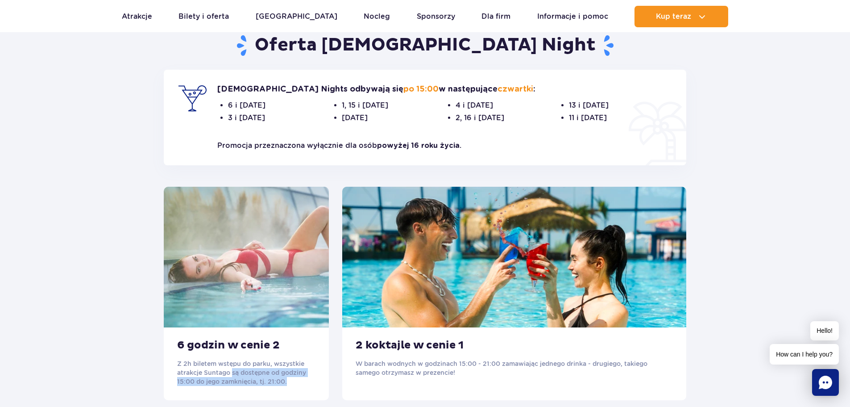
drag, startPoint x: 272, startPoint y: 379, endPoint x: 303, endPoint y: 388, distance: 31.8
click at [303, 388] on div "6 godzin w cenie 2 Z 2h biletem wstępu do parku, wszystkie atrakcje Suntago są …" at bounding box center [246, 363] width 165 height 73
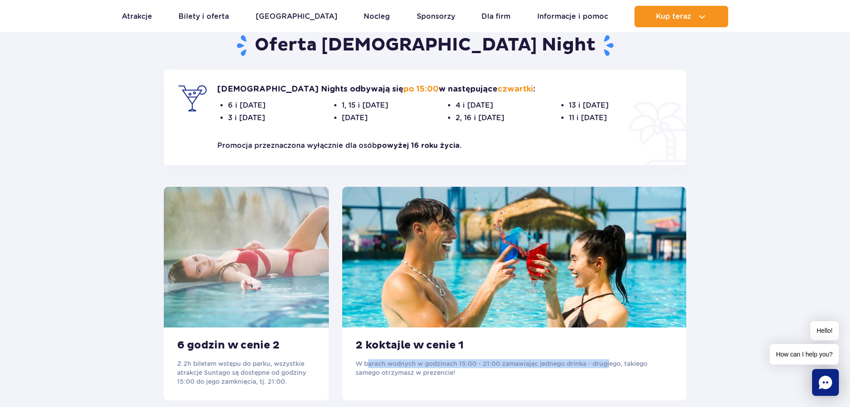
drag, startPoint x: 587, startPoint y: 364, endPoint x: 610, endPoint y: 367, distance: 23.0
click at [610, 367] on p "W barach wodnych w godzinach 15:00 - 21:00 zamawiając jednego drinka - drugiego…" at bounding box center [514, 368] width 317 height 18
click at [536, 278] on img at bounding box center [514, 257] width 344 height 141
drag, startPoint x: 365, startPoint y: 366, endPoint x: 436, endPoint y: 373, distance: 70.9
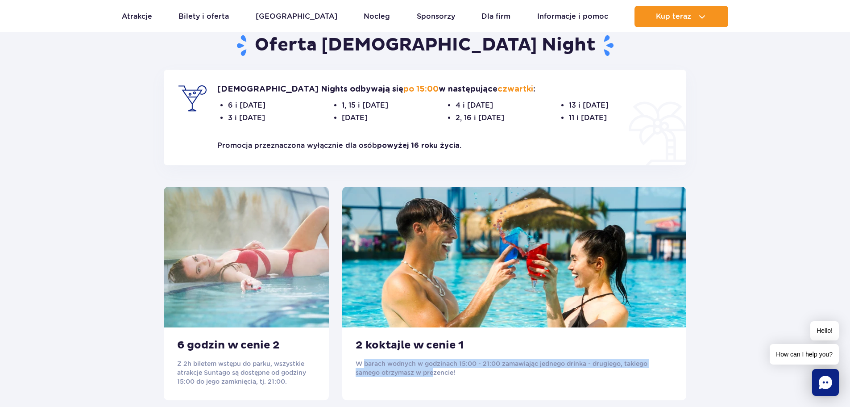
click at [436, 373] on p "W barach wodnych w godzinach 15:00 - 21:00 zamawiając jednego drinka - drugiego…" at bounding box center [514, 368] width 317 height 18
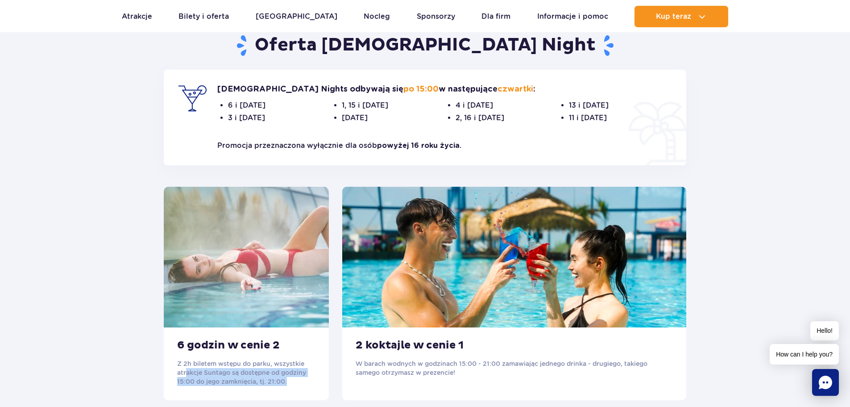
drag, startPoint x: 186, startPoint y: 371, endPoint x: 307, endPoint y: 383, distance: 121.7
click at [307, 383] on p "Z 2h biletem wstępu do parku, wszystkie atrakcje Suntago są dostępne od godziny…" at bounding box center [246, 372] width 138 height 27
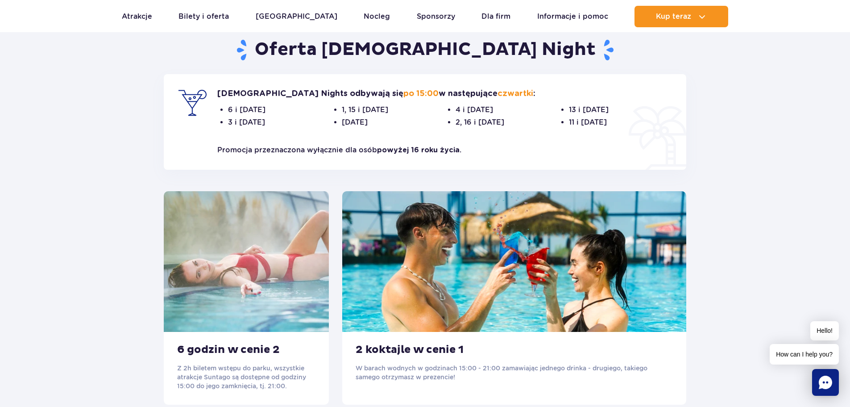
drag, startPoint x: 437, startPoint y: 150, endPoint x: 436, endPoint y: 141, distance: 9.5
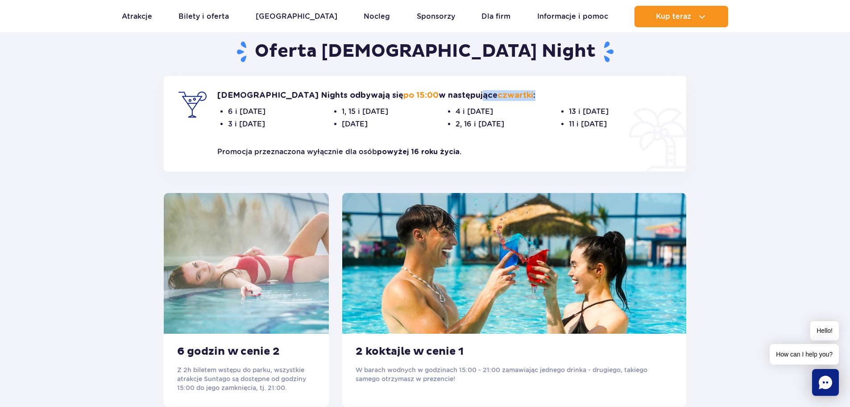
drag, startPoint x: 474, startPoint y: 94, endPoint x: 508, endPoint y: 99, distance: 34.3
click at [508, 99] on p "[DEMOGRAPHIC_DATA] Nights odbywają się po 15:00 w następujące czwartki :" at bounding box center [444, 95] width 455 height 11
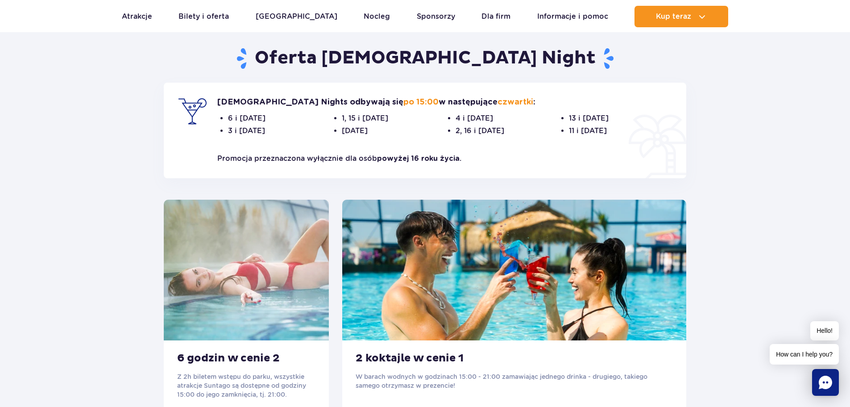
scroll to position [262, 0]
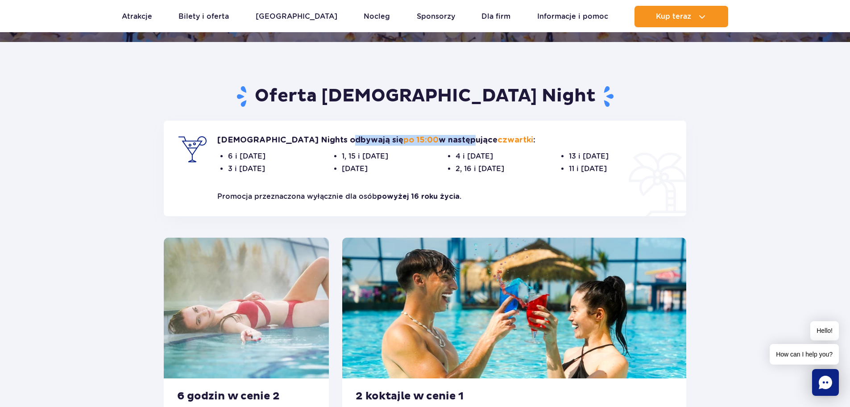
drag, startPoint x: 226, startPoint y: 144, endPoint x: 399, endPoint y: 138, distance: 172.4
click at [399, 138] on p "[DEMOGRAPHIC_DATA] Nights odbywają się po 15:00 w następujące czwartki :" at bounding box center [444, 140] width 455 height 11
